Goal: Task Accomplishment & Management: Use online tool/utility

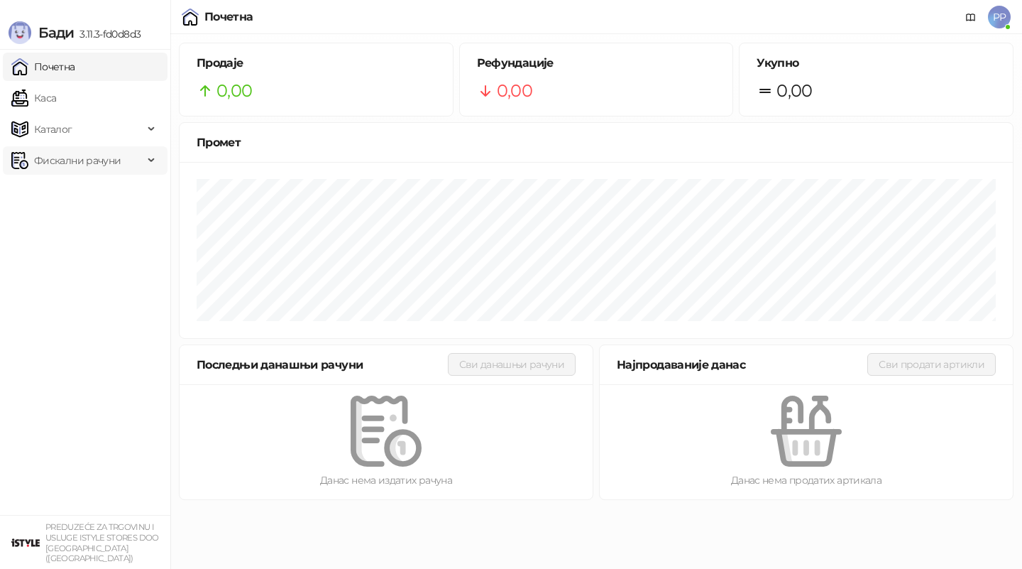
click at [84, 157] on span "Фискални рачуни" at bounding box center [77, 160] width 87 height 28
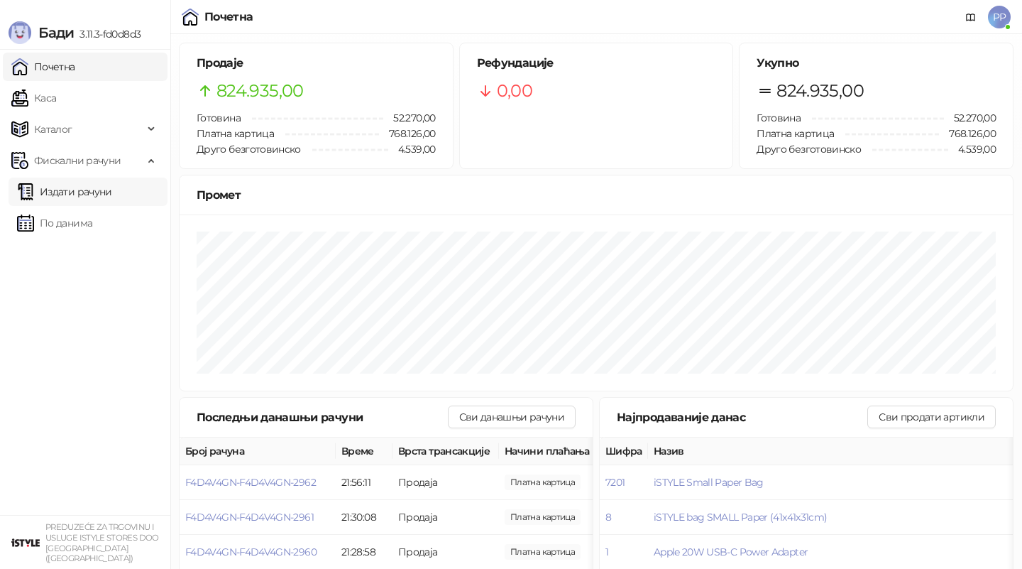
click at [97, 187] on link "Издати рачуни" at bounding box center [64, 191] width 95 height 28
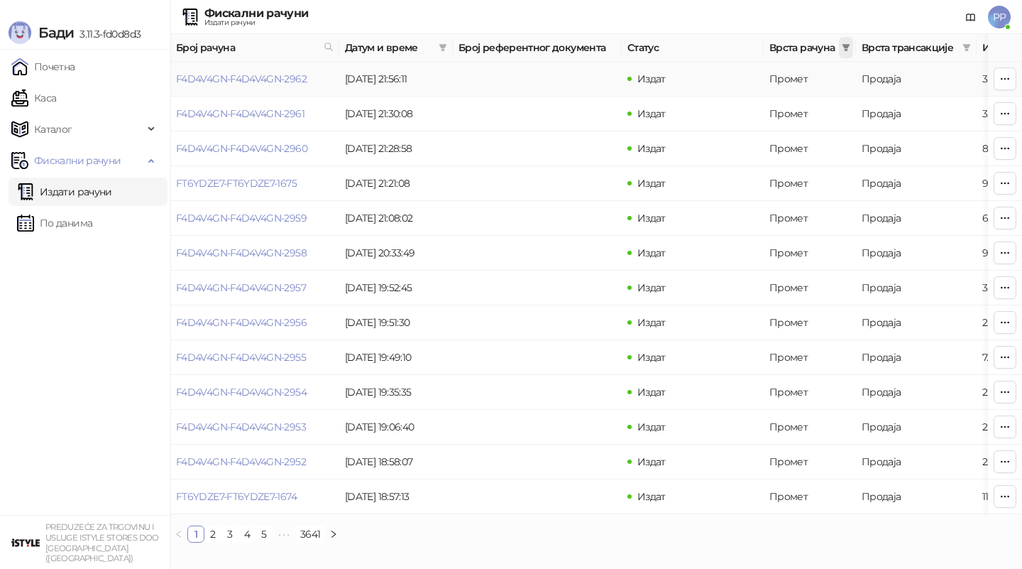
click at [842, 48] on icon "filter" at bounding box center [846, 47] width 9 height 9
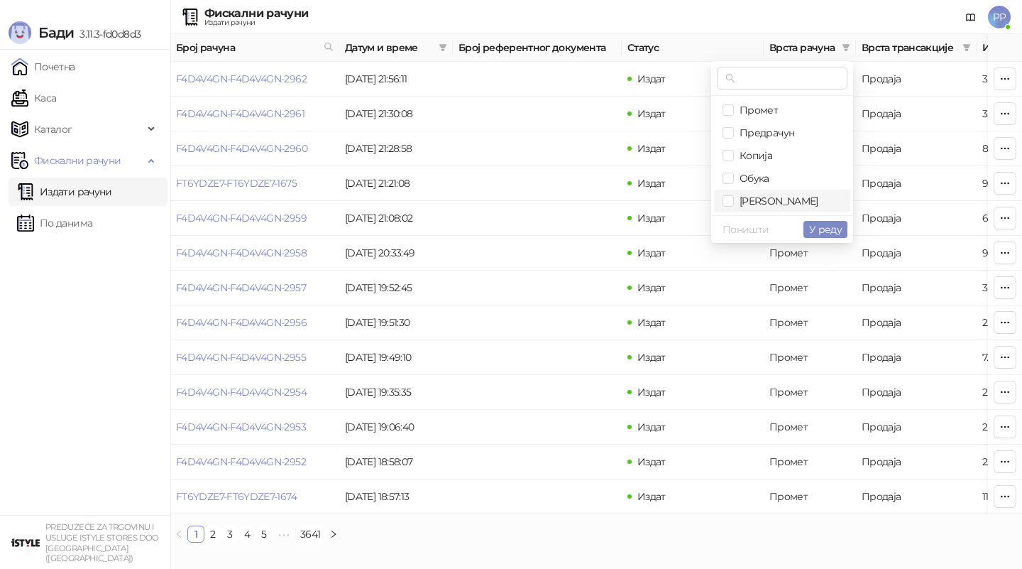
click at [756, 202] on span "[PERSON_NAME]" at bounding box center [776, 200] width 84 height 13
click at [816, 226] on span "У реду" at bounding box center [825, 229] width 33 height 13
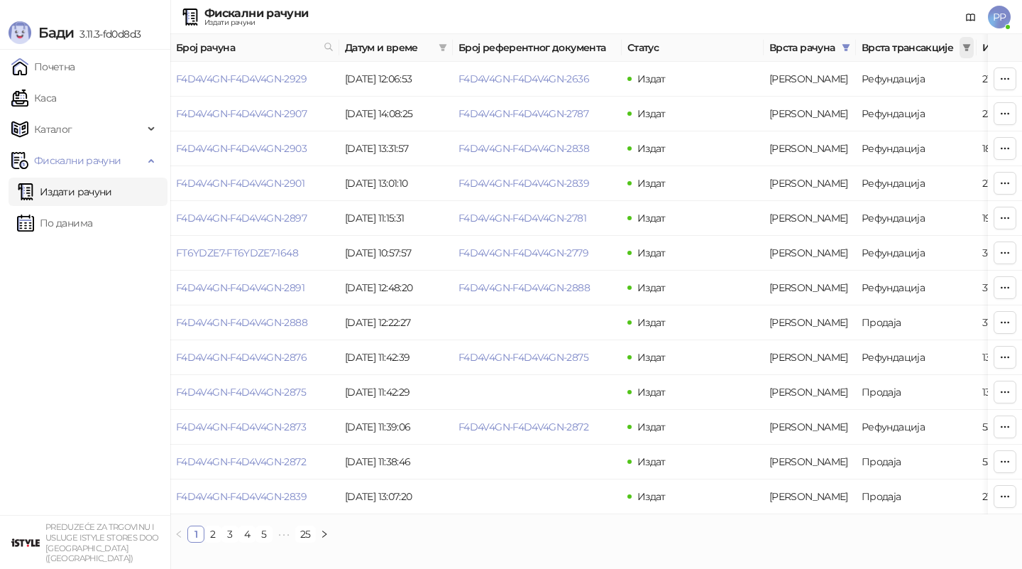
click at [970, 48] on icon "filter" at bounding box center [966, 47] width 9 height 9
click at [554, 79] on link "F4D4V4GN-F4D4V4GN-2636" at bounding box center [524, 78] width 131 height 13
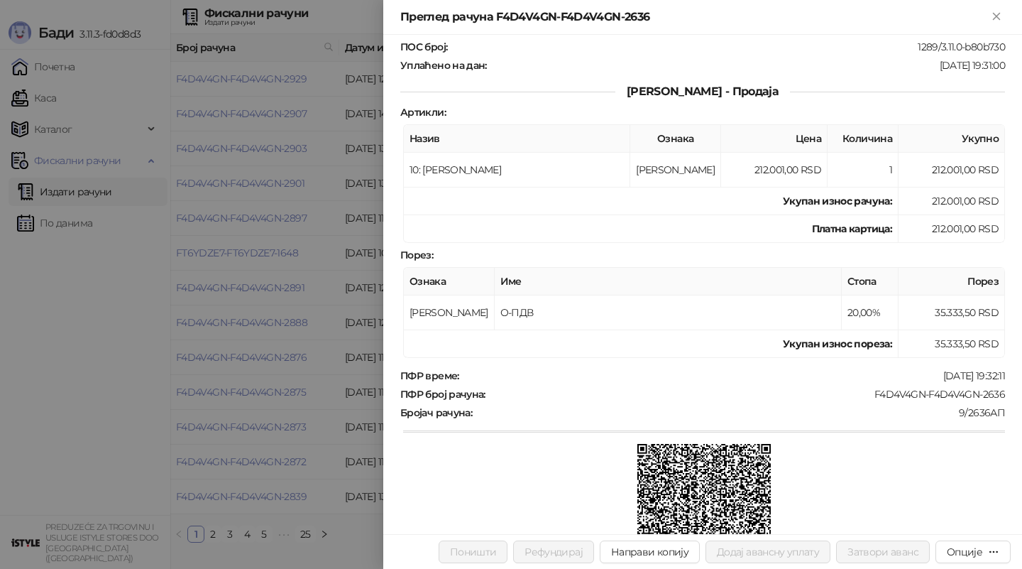
scroll to position [169, 0]
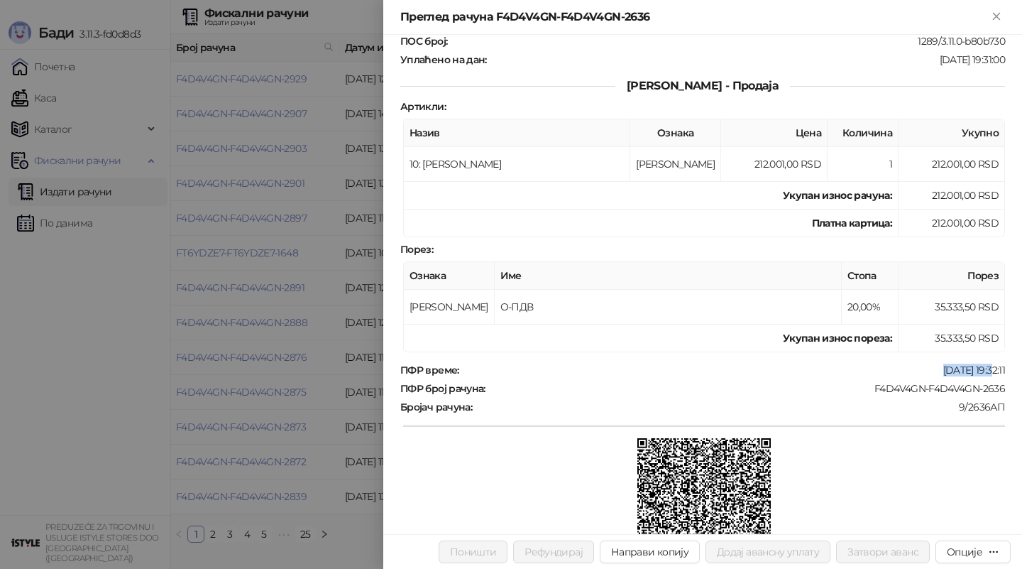
drag, startPoint x: 920, startPoint y: 362, endPoint x: 977, endPoint y: 358, distance: 57.6
click at [977, 363] on div "05.09.2025 19:32:11" at bounding box center [734, 369] width 546 height 13
copy div "05.09.2025"
click at [329, 249] on div at bounding box center [511, 284] width 1022 height 569
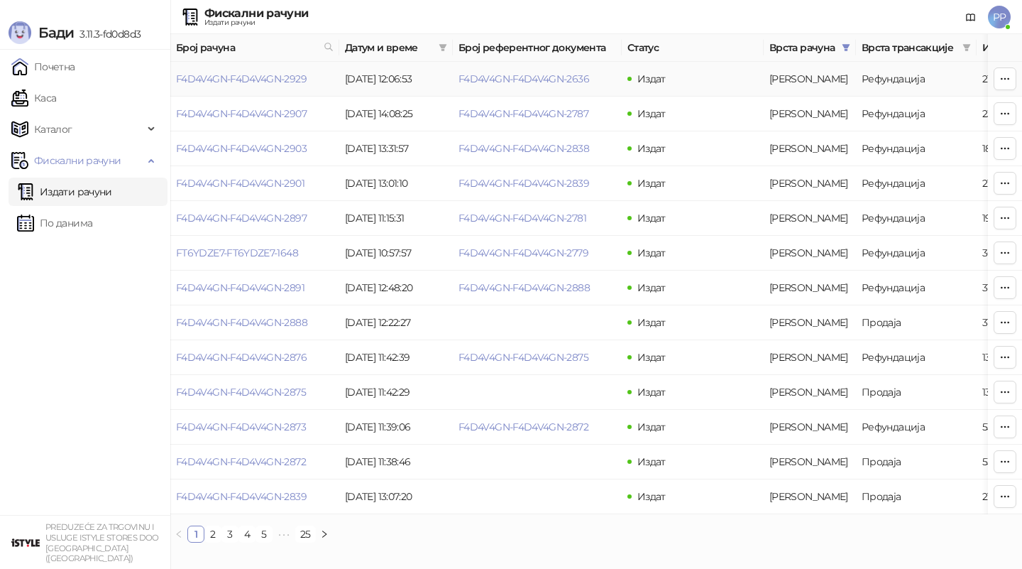
drag, startPoint x: 451, startPoint y: 78, endPoint x: 600, endPoint y: 70, distance: 148.6
click at [599, 71] on tr "F4D4V4GN-F4D4V4GN-2929 20.09.2025 12:06:53 F4D4V4GN-F4D4V4GN-2636 Издат Аванс Р…" at bounding box center [809, 79] width 1278 height 35
copy tr "F4D4V4GN-F4D4V4GN-2636"
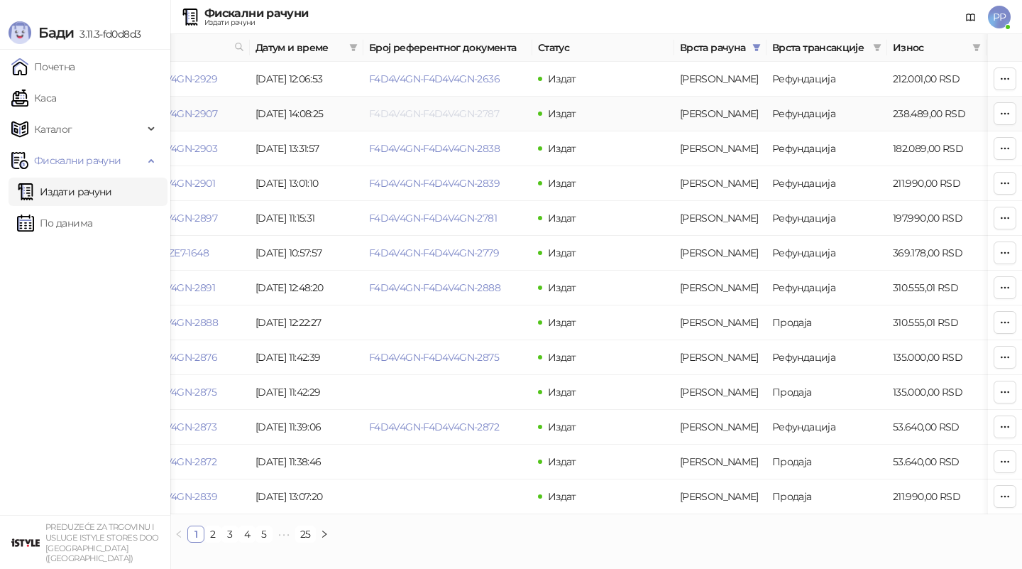
scroll to position [0, 91]
